Goal: Information Seeking & Learning: Learn about a topic

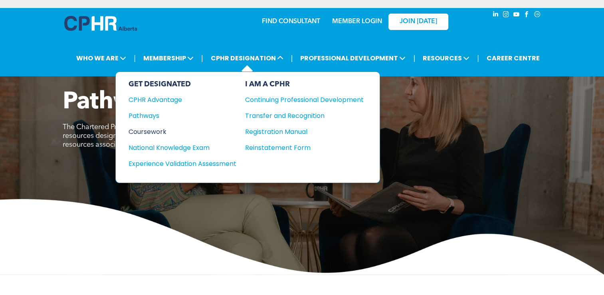
click at [163, 132] on div "Coursework" at bounding box center [176, 132] width 97 height 10
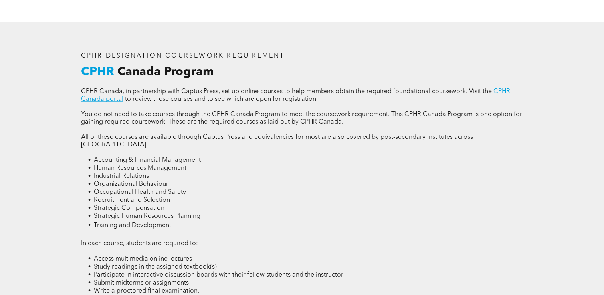
scroll to position [1017, 0]
drag, startPoint x: 503, startPoint y: 81, endPoint x: 487, endPoint y: 91, distance: 18.8
click at [487, 91] on p "CPHR Canada, in partnership with Captus Press, set up online courses to help me…" at bounding box center [302, 95] width 442 height 15
click at [498, 88] on link "CPHR Canada portal" at bounding box center [295, 95] width 429 height 14
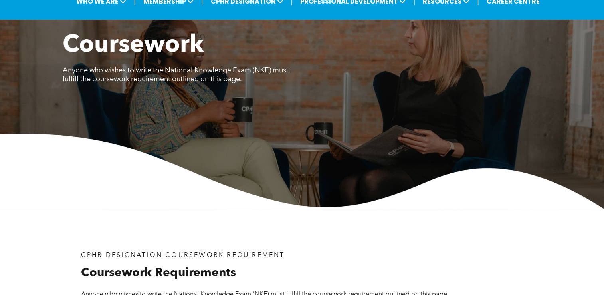
scroll to position [0, 0]
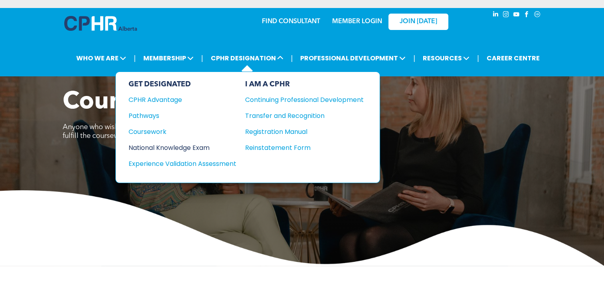
click at [209, 142] on div "National Knowledge Exam" at bounding box center [176, 147] width 97 height 10
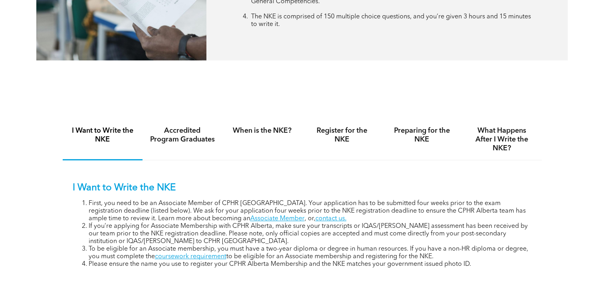
scroll to position [453, 0]
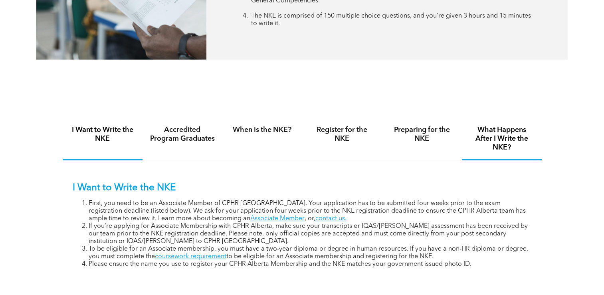
click at [493, 133] on h4 "What Happens After I Write the NKE?" at bounding box center [501, 138] width 65 height 26
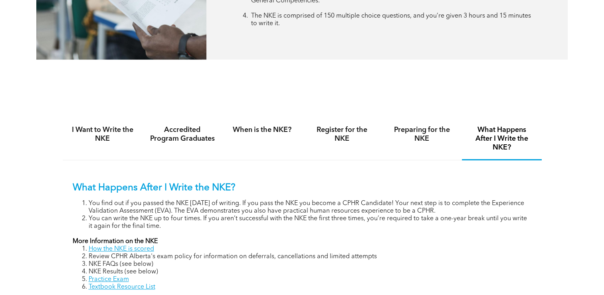
scroll to position [541, 0]
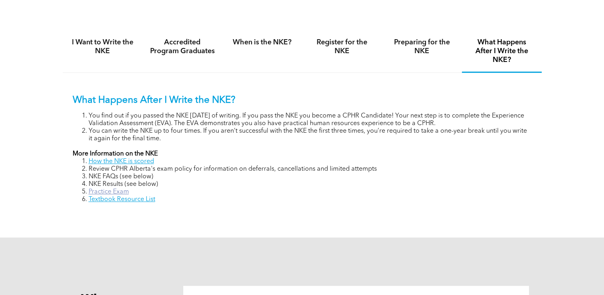
click at [109, 193] on link "Practice Exam" at bounding box center [109, 191] width 40 height 6
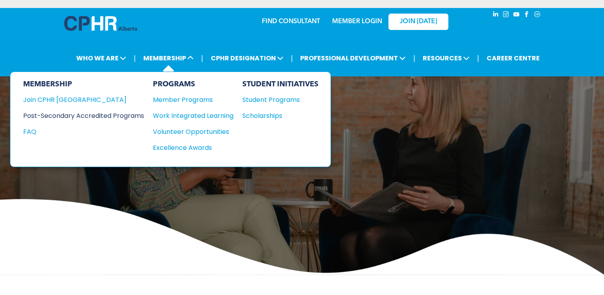
click at [120, 114] on div "Post-Secondary Accredited Programs" at bounding box center [77, 116] width 109 height 10
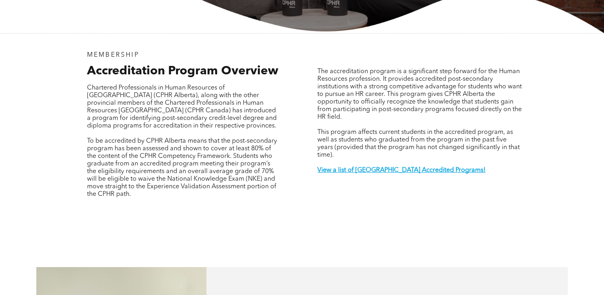
scroll to position [238, 0]
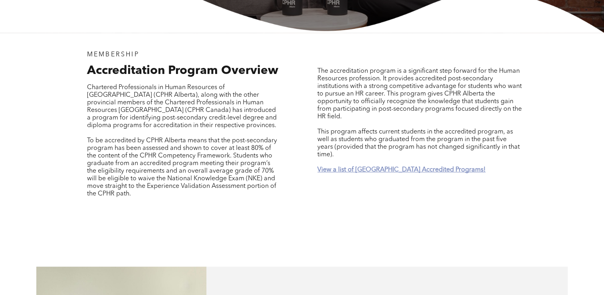
click at [367, 166] on strong "View a list of [GEOGRAPHIC_DATA] Accredited Programs!" at bounding box center [401, 169] width 168 height 6
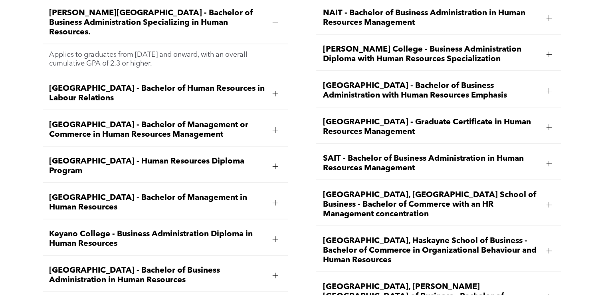
scroll to position [1159, 0]
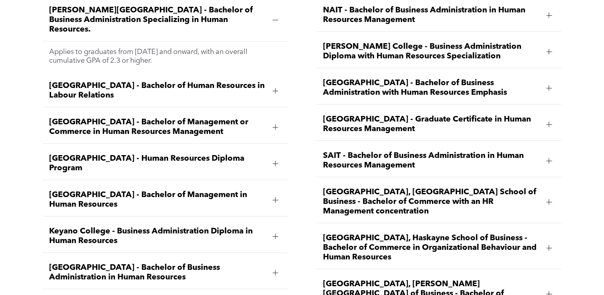
click at [276, 157] on div at bounding box center [275, 163] width 12 height 12
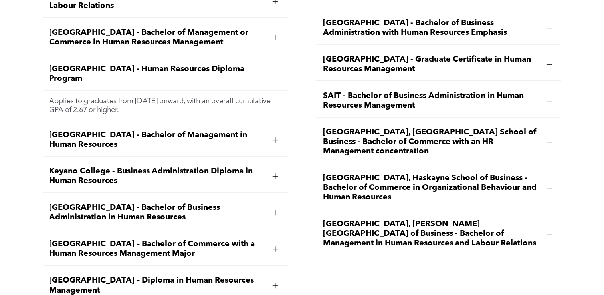
scroll to position [1220, 0]
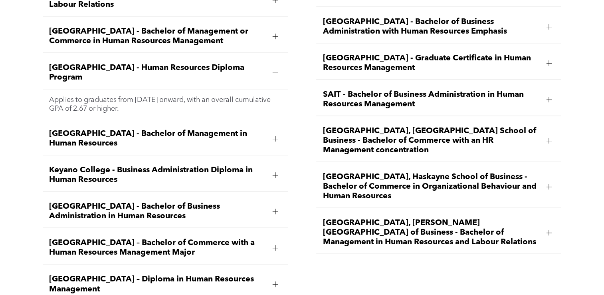
click at [377, 193] on ul "NAIT - Bachelor of Business Administration in Human Resources Management Applie…" at bounding box center [438, 95] width 245 height 315
click at [364, 218] on span "[GEOGRAPHIC_DATA], [PERSON_NAME][GEOGRAPHIC_DATA] of Business - Bachelor of Man…" at bounding box center [430, 232] width 217 height 29
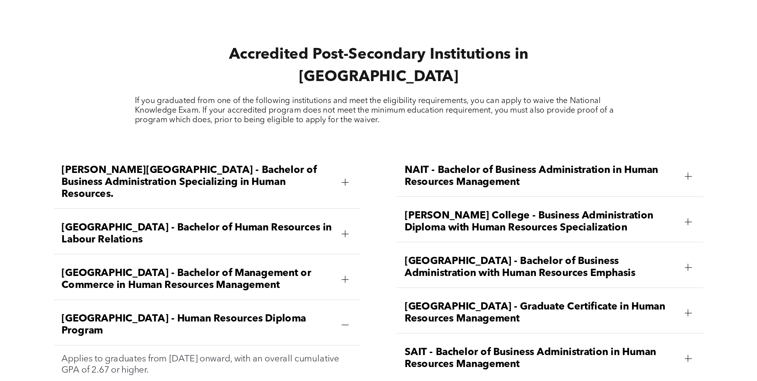
scroll to position [1038, 0]
